Goal: Task Accomplishment & Management: Use online tool/utility

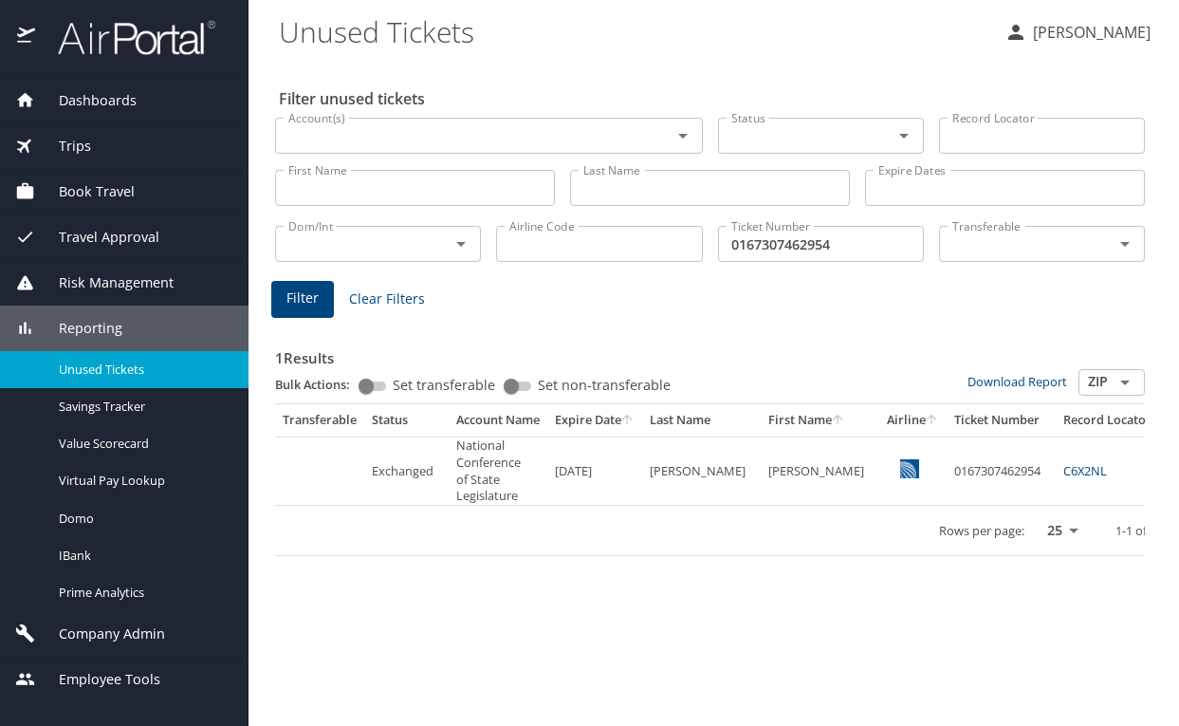
click at [70, 141] on span "Trips" at bounding box center [63, 146] width 56 height 21
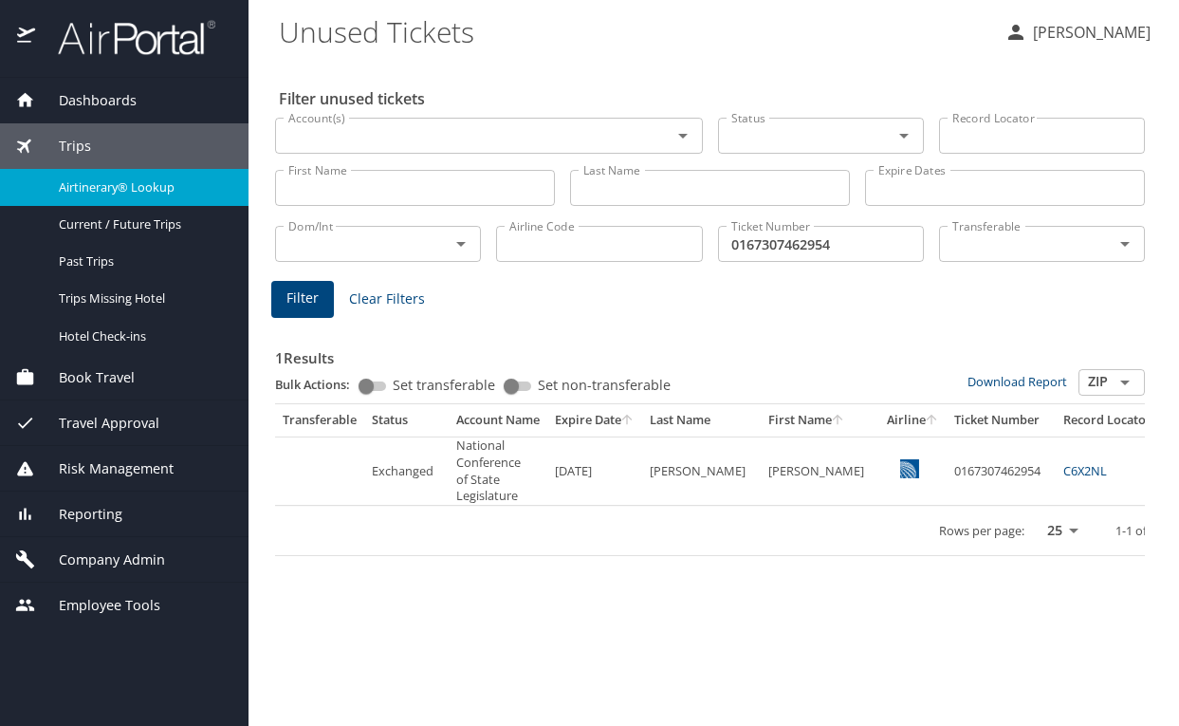
click at [120, 181] on span "Airtinerary® Lookup" at bounding box center [142, 187] width 167 height 18
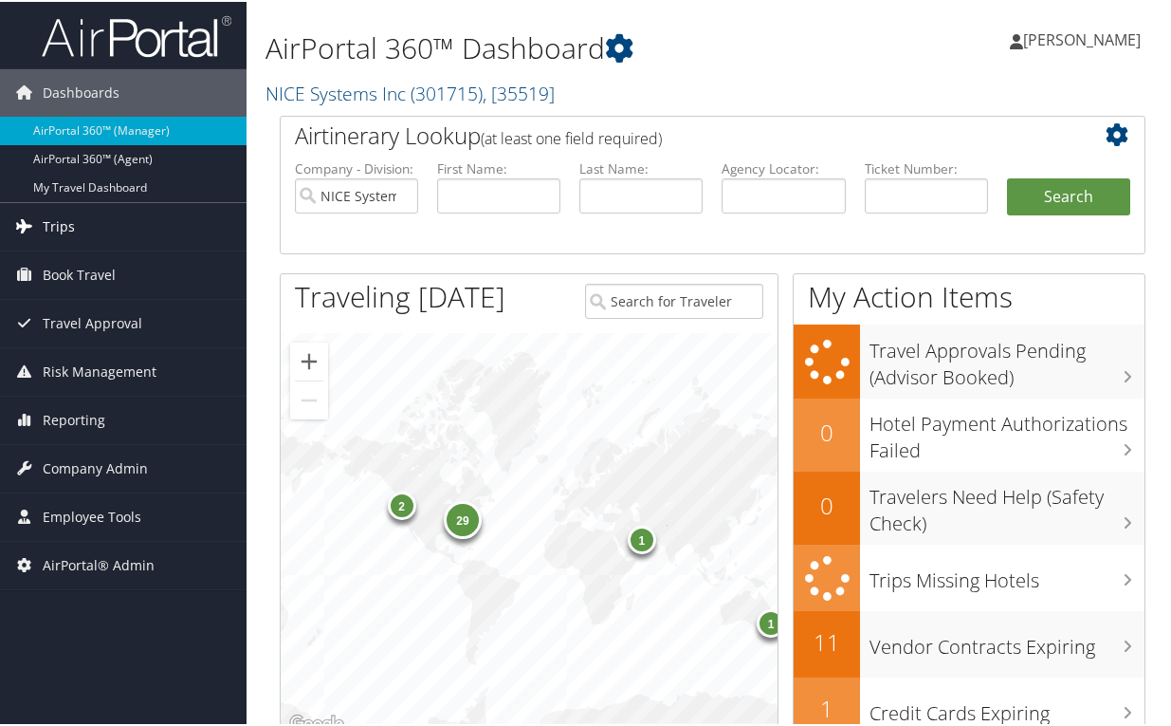
click at [78, 227] on link "Trips" at bounding box center [123, 224] width 247 height 47
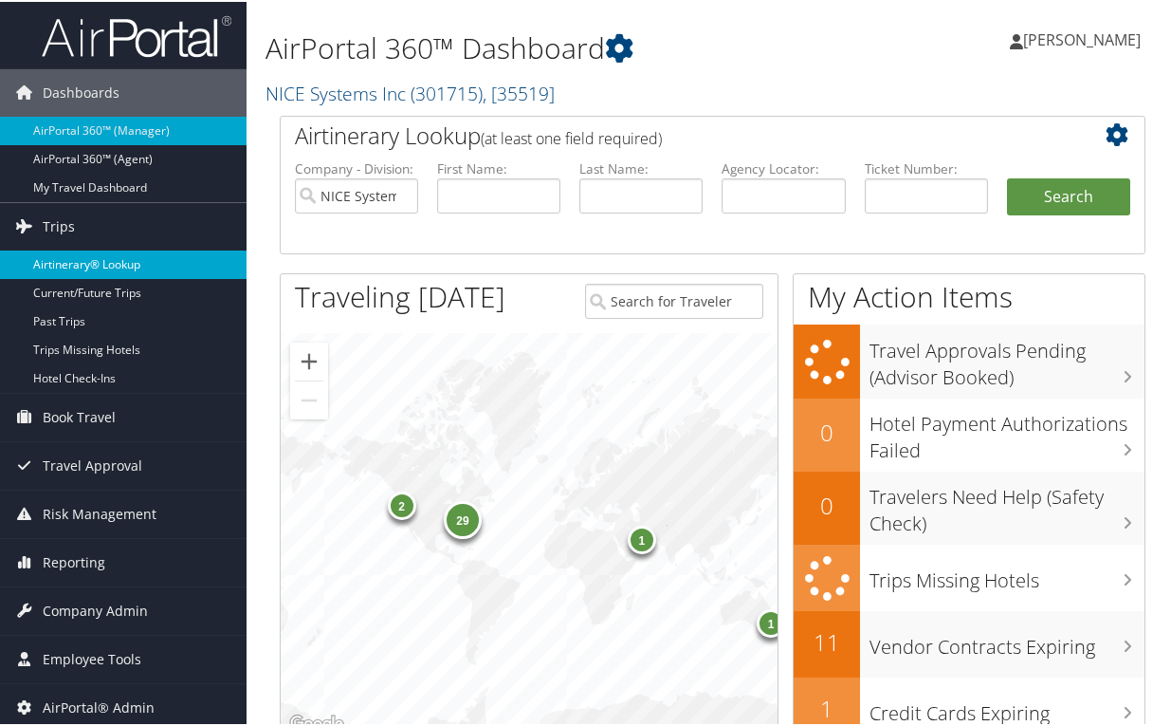
click at [102, 267] on link "Airtinerary® Lookup" at bounding box center [123, 262] width 247 height 28
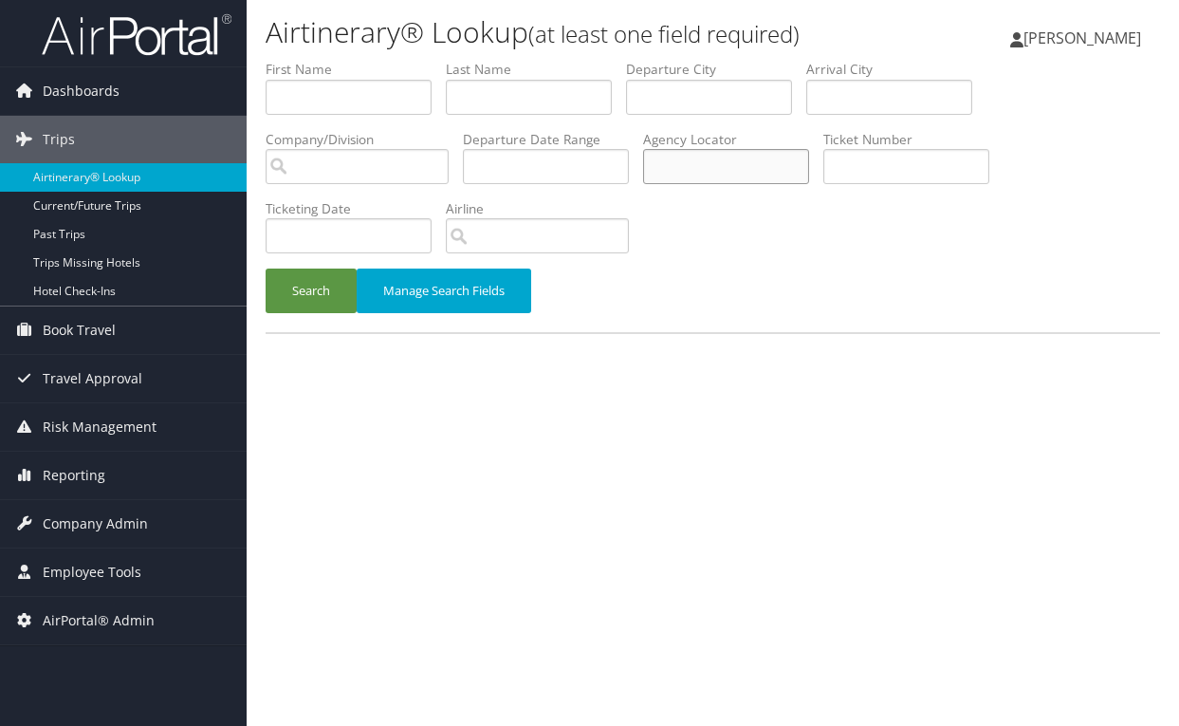
click at [674, 174] on input "text" at bounding box center [726, 166] width 166 height 35
paste input "D50D06"
type input "D50D06"
click at [295, 301] on button "Search" at bounding box center [311, 290] width 91 height 45
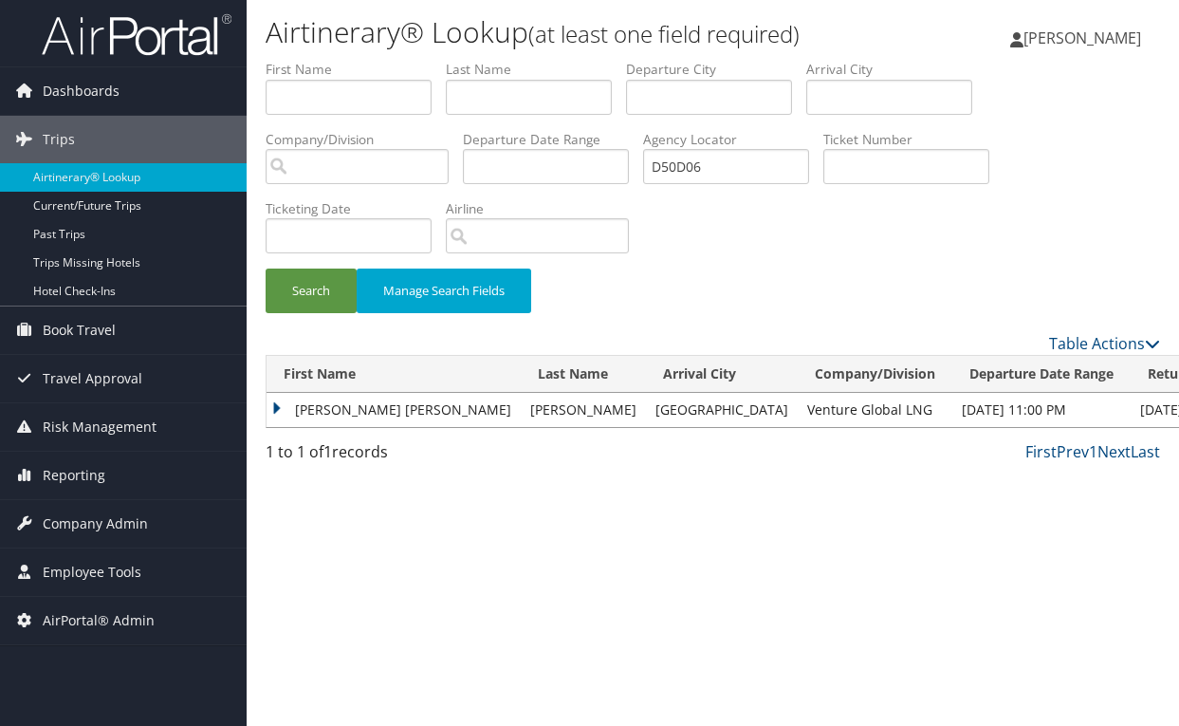
click at [281, 404] on td "JEANNE GWENDOLINE" at bounding box center [394, 410] width 254 height 34
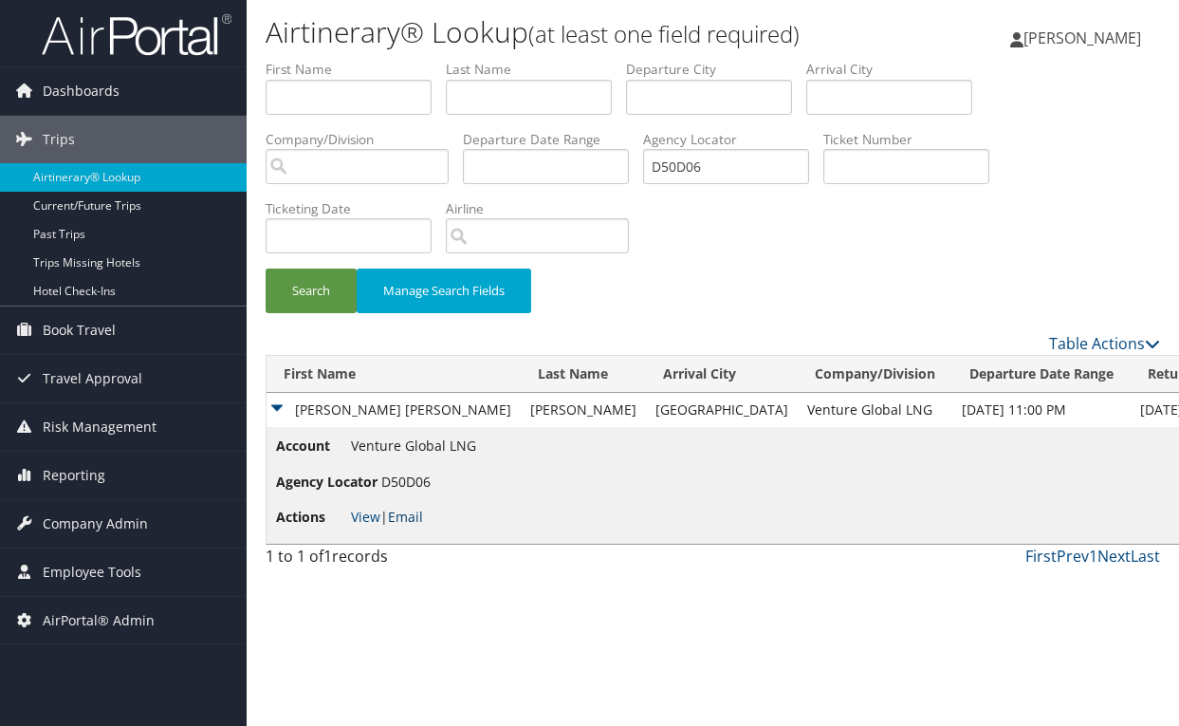
click at [412, 518] on link "Email" at bounding box center [405, 516] width 35 height 18
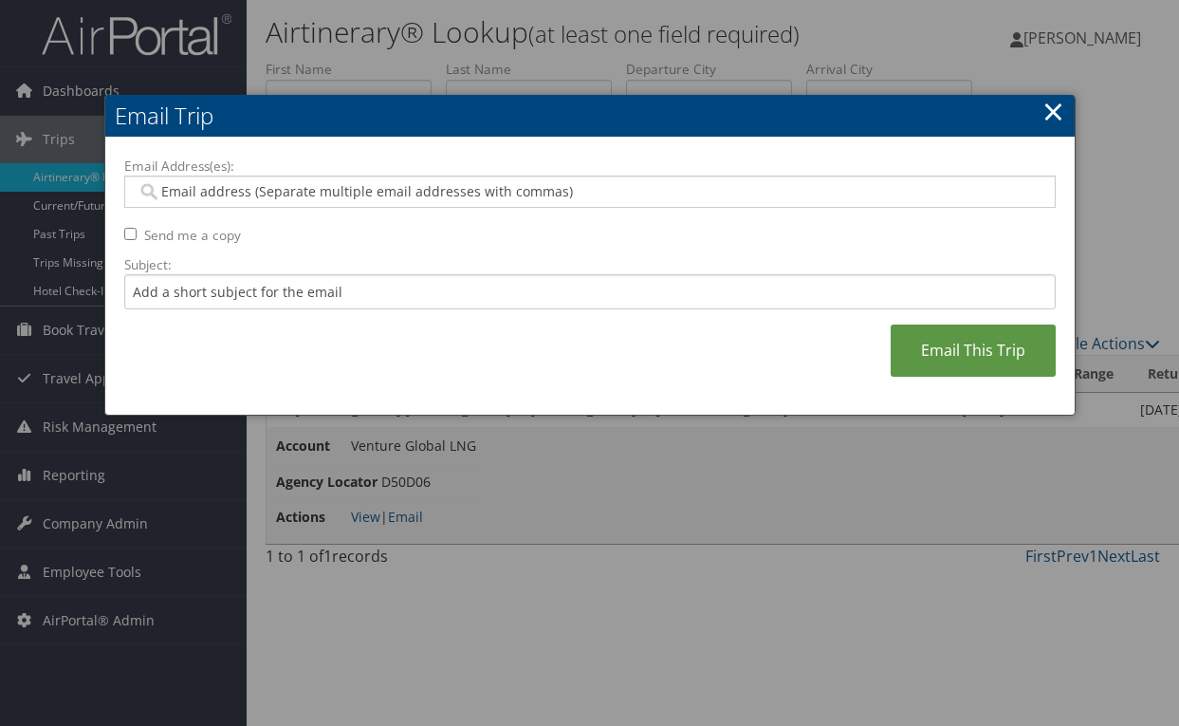
click at [248, 189] on input "Email Address(es):" at bounding box center [590, 191] width 906 height 19
paste input "MYU@VENTUREGLOBALLNG.COM"
type input "MYU@VENTUREGLOBALLNG.COM"
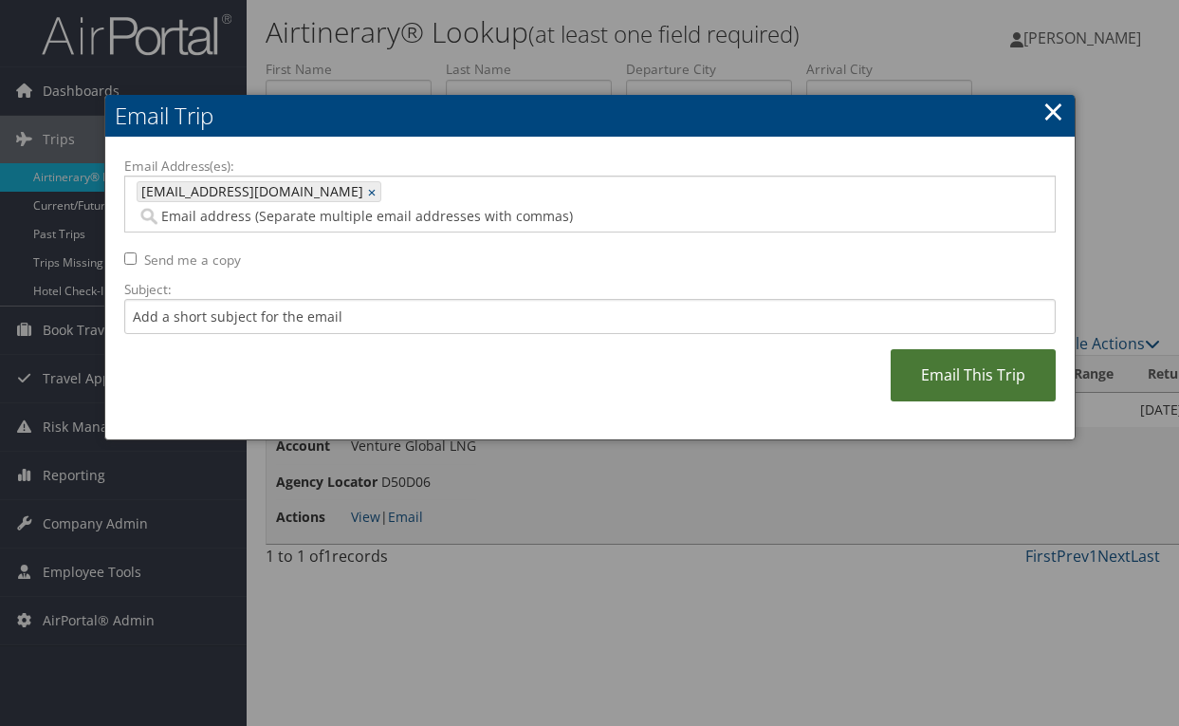
click at [963, 359] on link "Email This Trip" at bounding box center [973, 375] width 165 height 52
